Goal: Find specific page/section: Find specific page/section

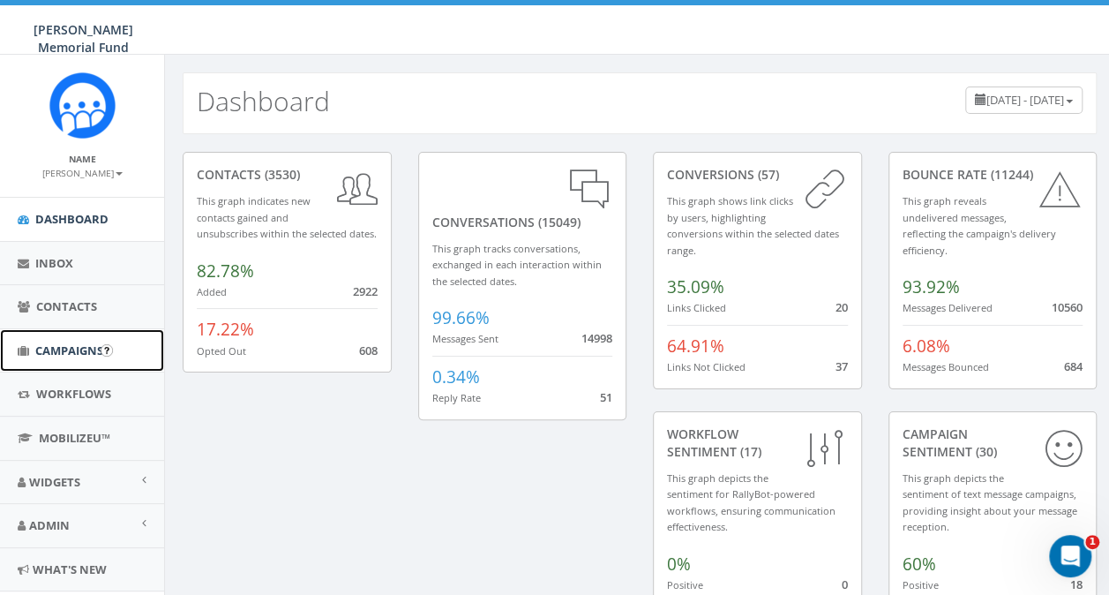
click at [57, 356] on link "Campaigns" at bounding box center [82, 350] width 164 height 43
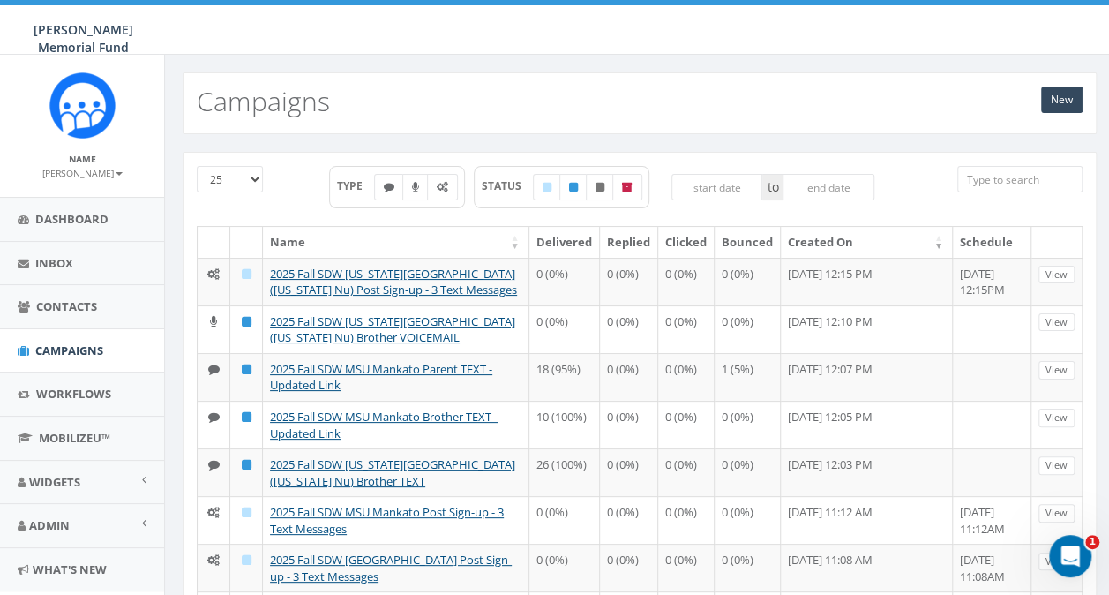
click at [1028, 184] on input "search" at bounding box center [1019, 179] width 125 height 26
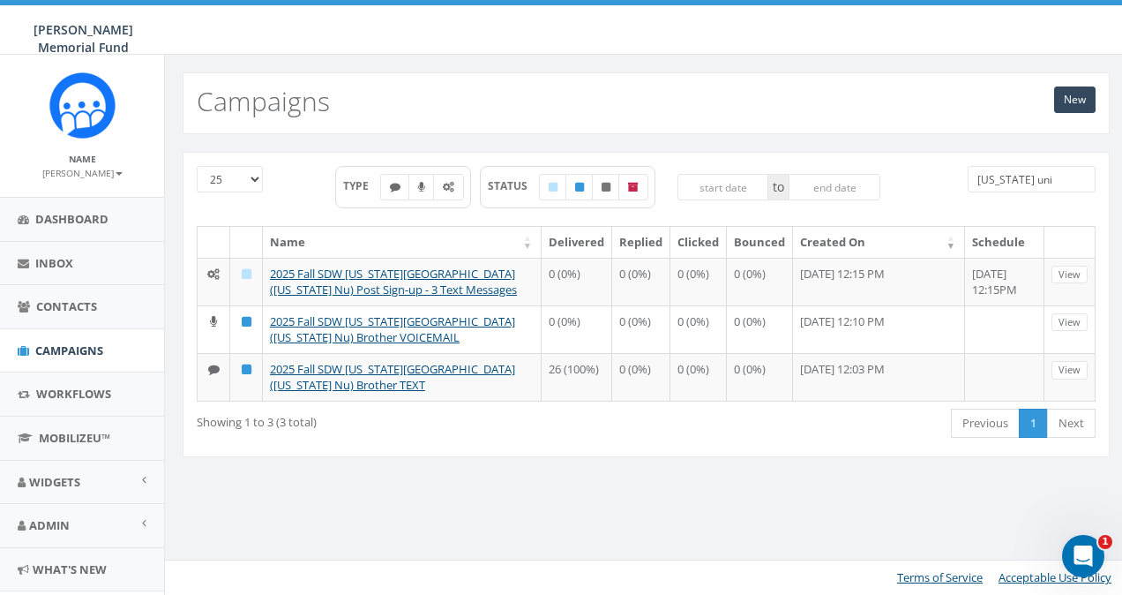
type input "ohio uni"
